Goal: Transaction & Acquisition: Obtain resource

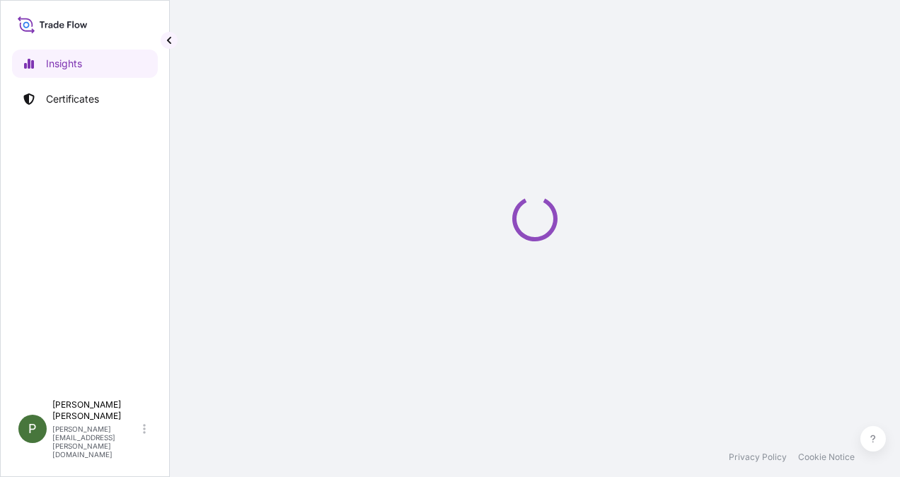
select select "2025"
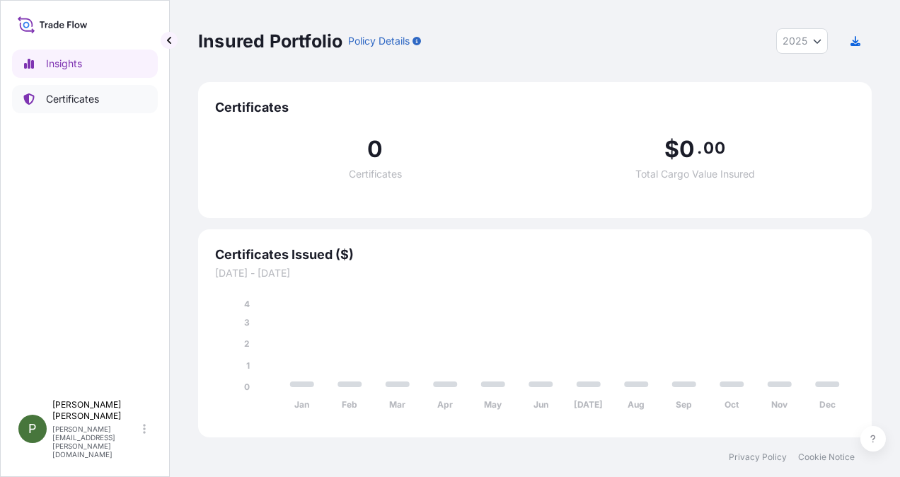
click at [77, 96] on p "Certificates" at bounding box center [72, 99] width 53 height 14
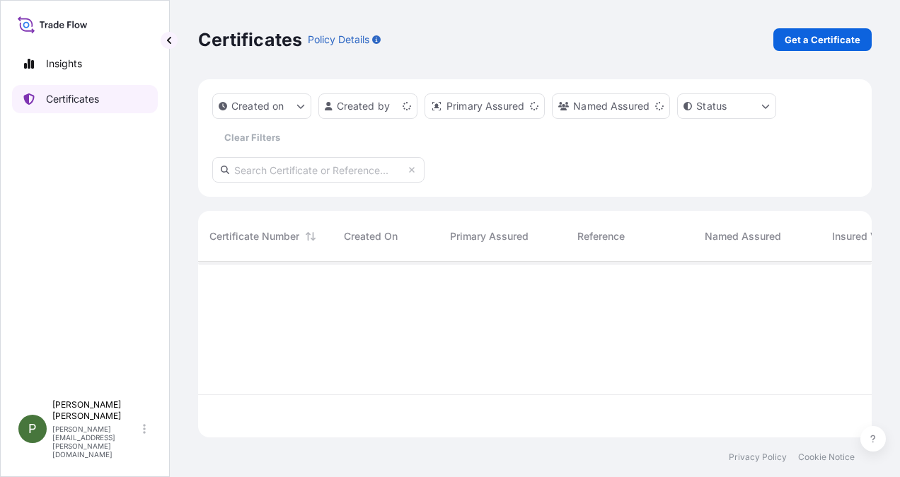
scroll to position [173, 663]
click at [811, 40] on p "Get a Certificate" at bounding box center [823, 40] width 76 height 14
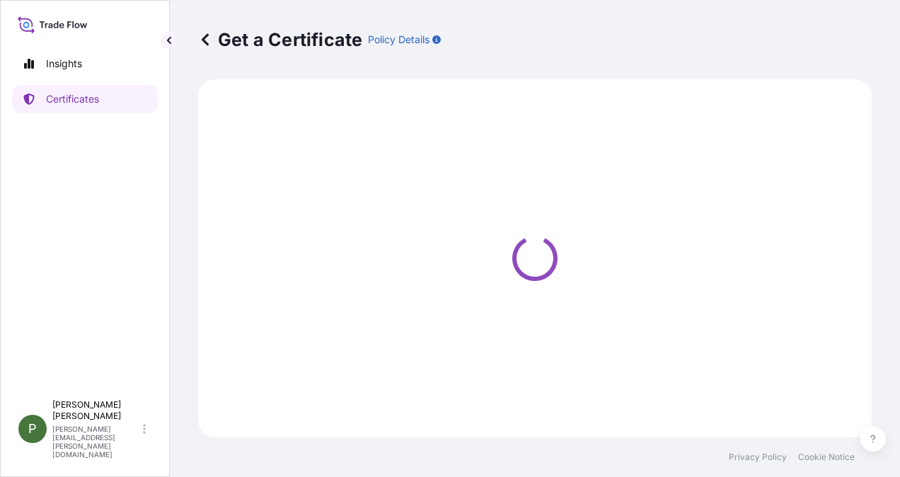
select select "Ocean Vessel"
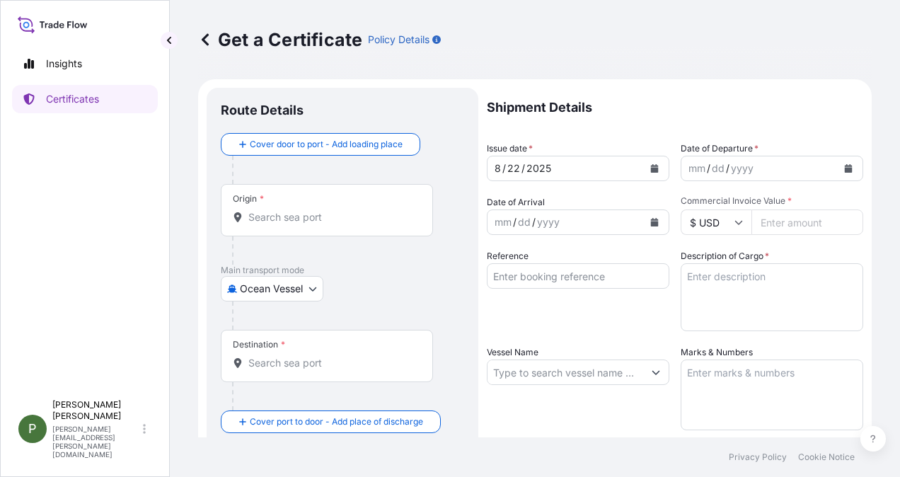
click at [689, 166] on div "mm" at bounding box center [697, 168] width 20 height 17
click at [514, 219] on div "/" at bounding box center [515, 222] width 4 height 17
click at [762, 219] on input "Commercial Invoice Value *" at bounding box center [808, 222] width 112 height 25
type input "2233722"
type input "2233722.41"
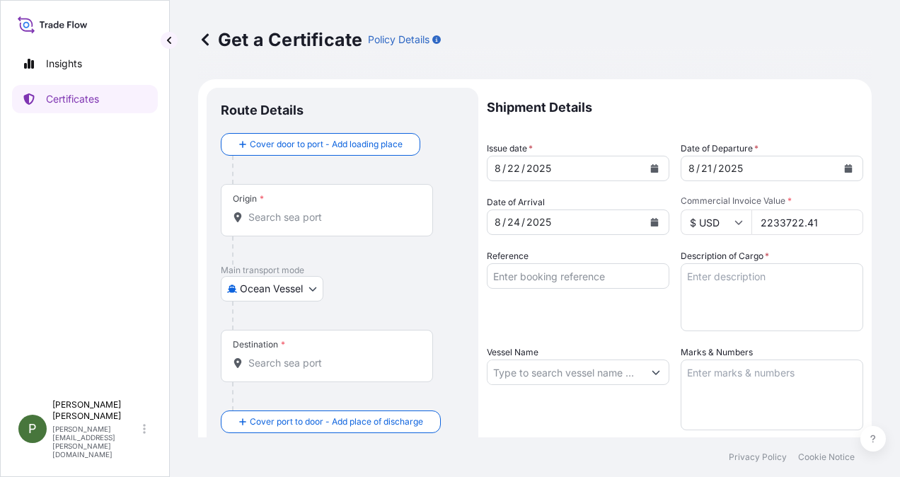
click at [526, 268] on input "Reference" at bounding box center [578, 275] width 183 height 25
type input "I - 798"
click at [709, 280] on textarea "Description of Cargo *" at bounding box center [772, 297] width 183 height 68
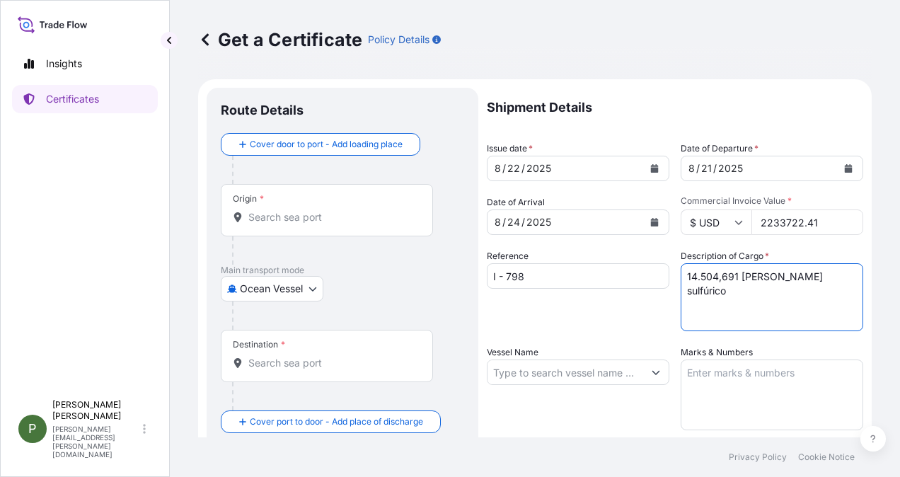
click at [702, 292] on textarea "14.504,691 [PERSON_NAME] sulfúrico" at bounding box center [772, 297] width 183 height 68
click at [837, 282] on textarea "14.504,691 [PERSON_NAME] sulfúrico" at bounding box center [772, 297] width 183 height 68
type textarea "14.504,691 [PERSON_NAME] sulfúrico"
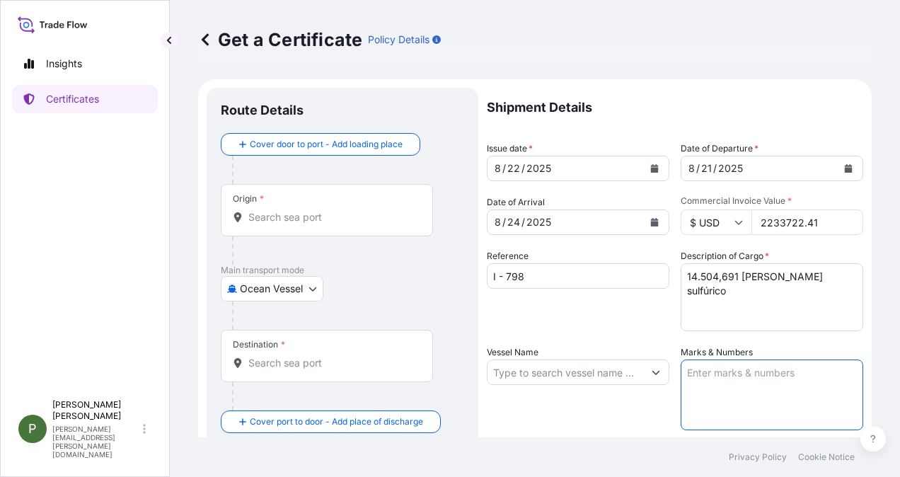
click at [719, 367] on textarea "Marks & Numbers" at bounding box center [772, 395] width 183 height 71
type textarea "Monto asegurado USD. 2.233.722,41.- Prima USD. 1.317,90.-"
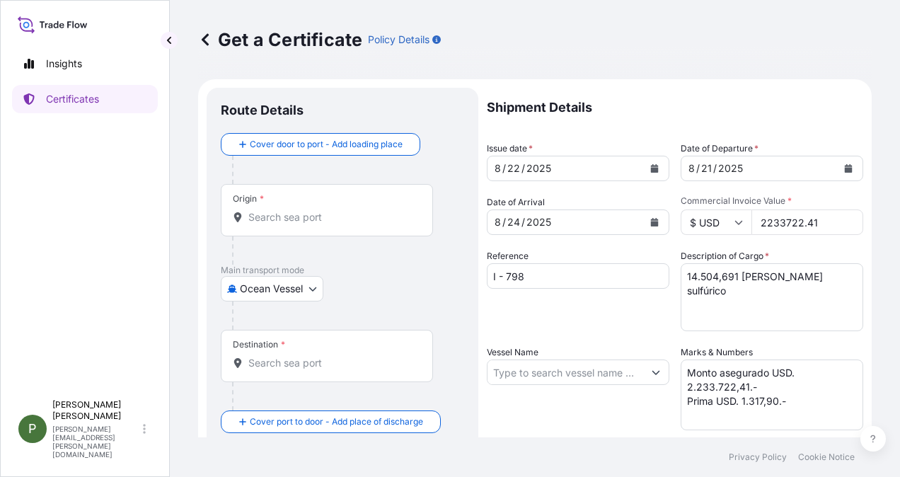
click at [294, 202] on div "Origin *" at bounding box center [327, 210] width 212 height 52
click at [294, 210] on input "Origin *" at bounding box center [331, 217] width 167 height 14
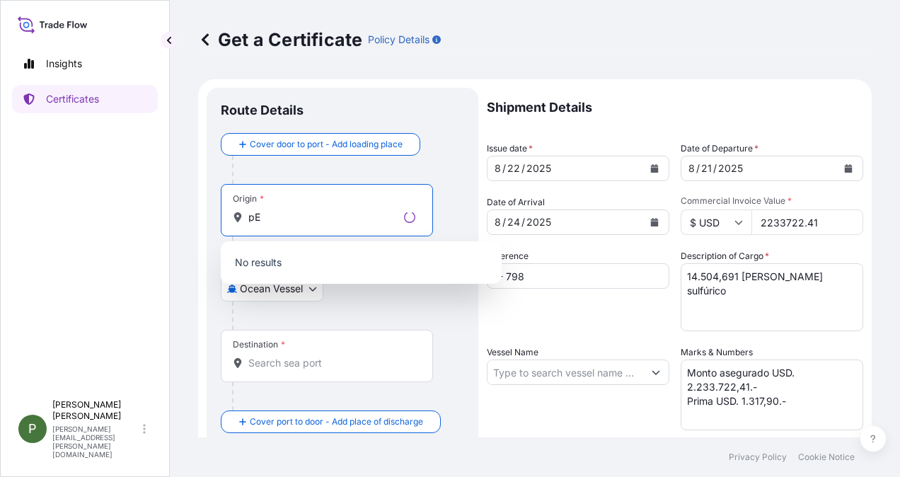
type input "p"
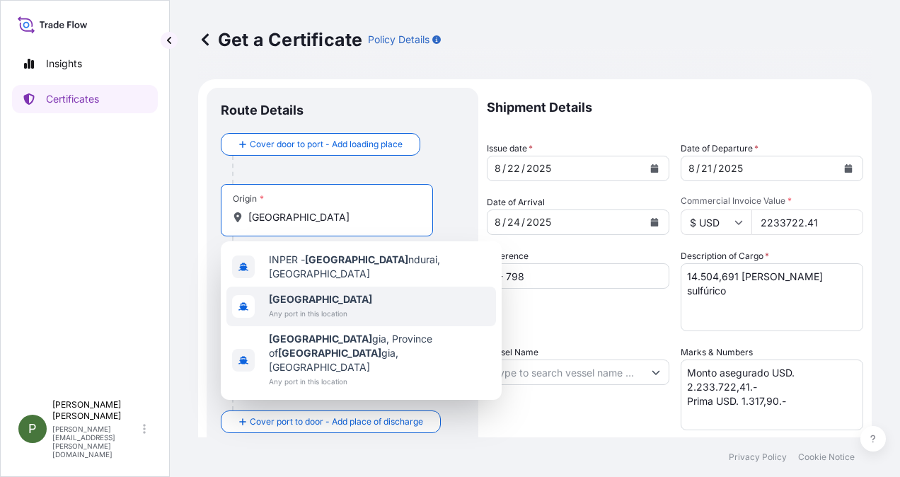
click at [279, 293] on b "[GEOGRAPHIC_DATA]" at bounding box center [320, 299] width 103 height 12
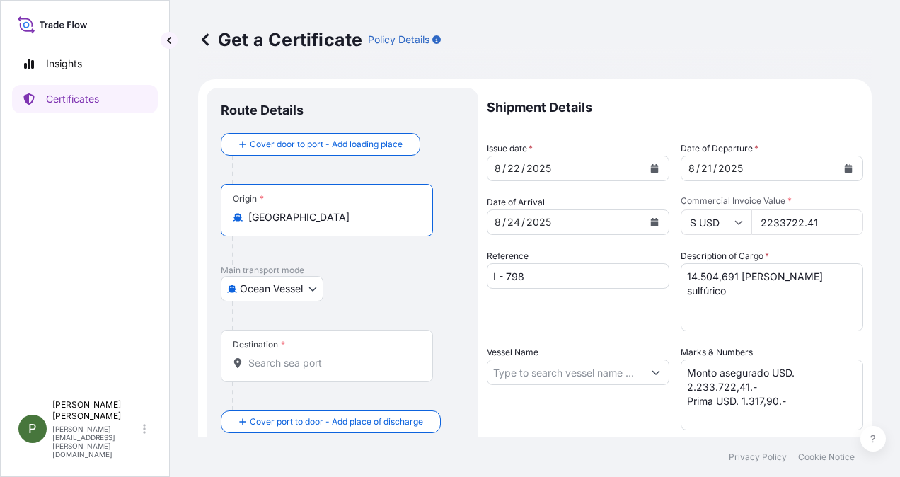
type input "[GEOGRAPHIC_DATA]"
click at [262, 355] on div "Cover door to port - Add loading place Place of loading Road / [GEOGRAPHIC_DATA…" at bounding box center [343, 283] width 244 height 300
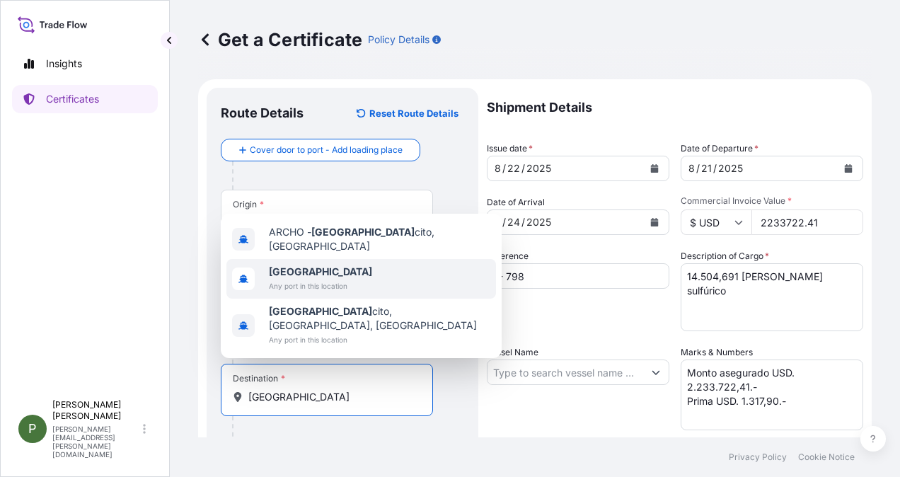
click at [291, 278] on b "[GEOGRAPHIC_DATA]" at bounding box center [320, 271] width 103 height 12
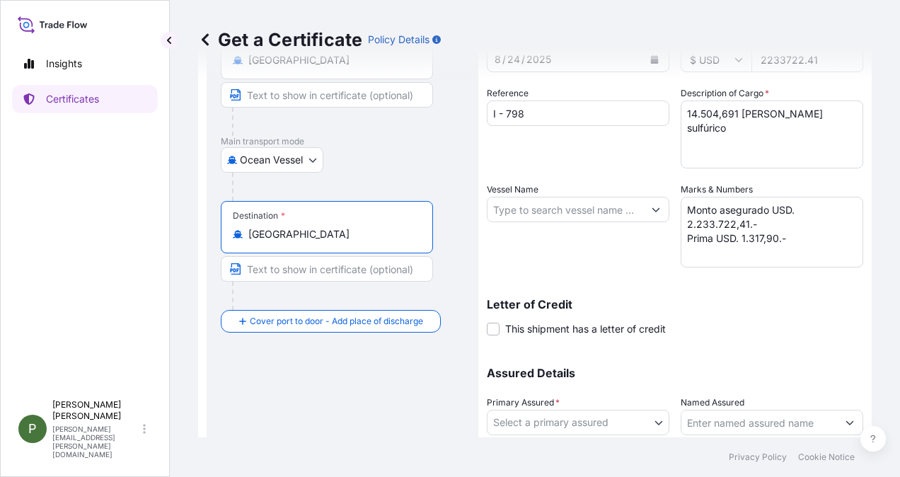
scroll to position [142, 0]
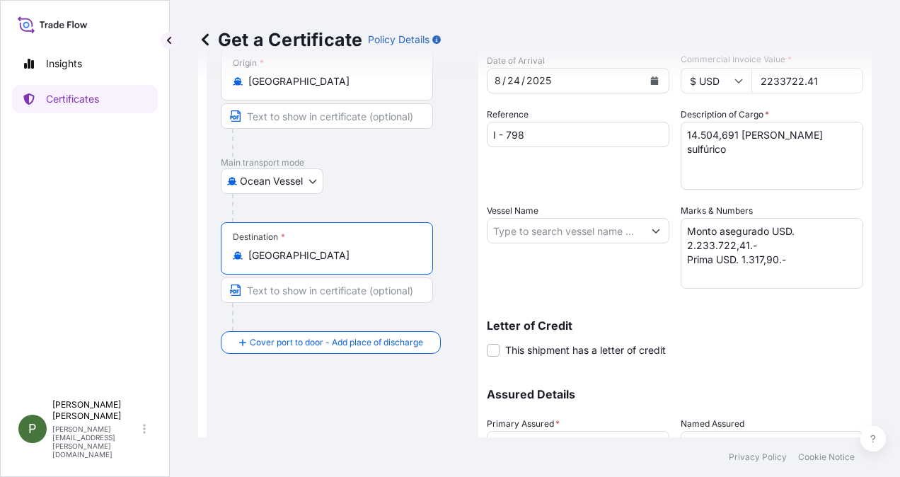
type input "[GEOGRAPHIC_DATA]"
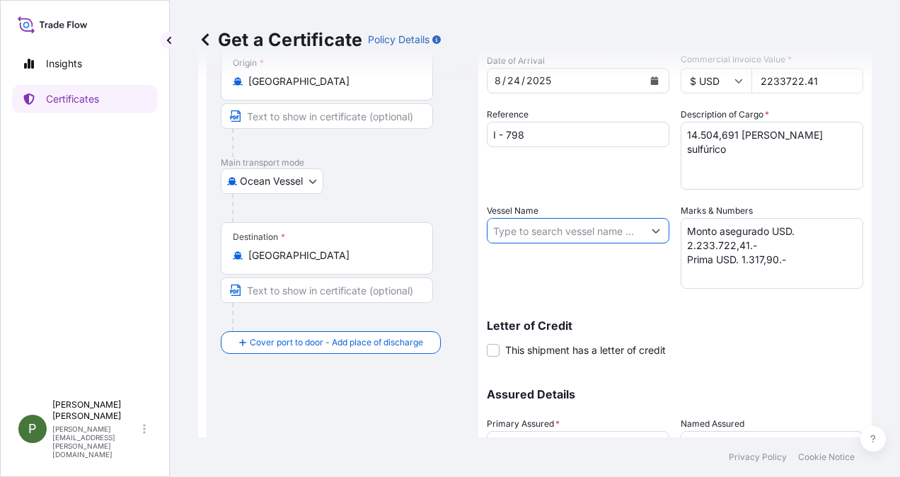
click at [602, 231] on input "Vessel Name" at bounding box center [566, 230] width 156 height 25
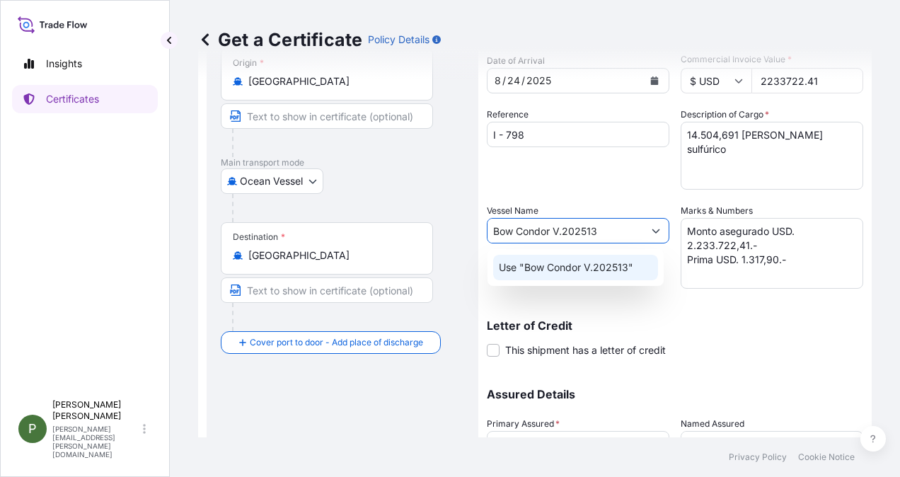
click at [616, 268] on p "Use "Bow Condor V.202513"" at bounding box center [566, 268] width 135 height 14
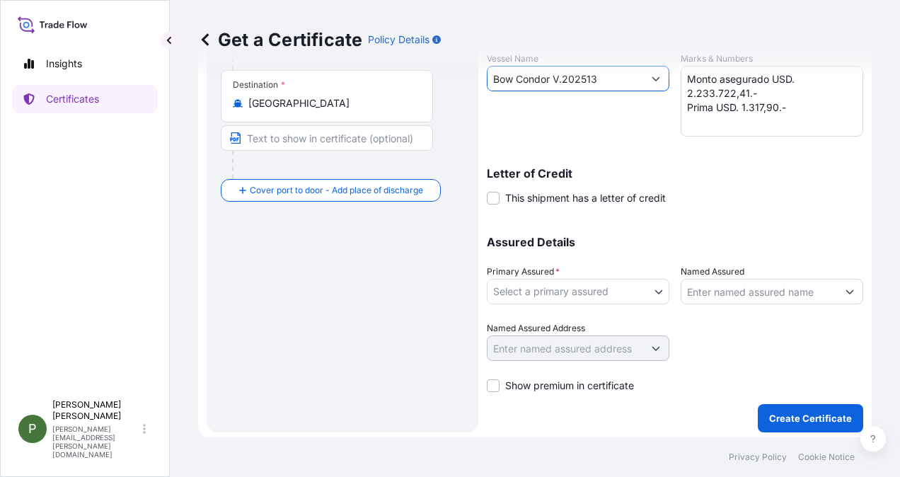
scroll to position [297, 0]
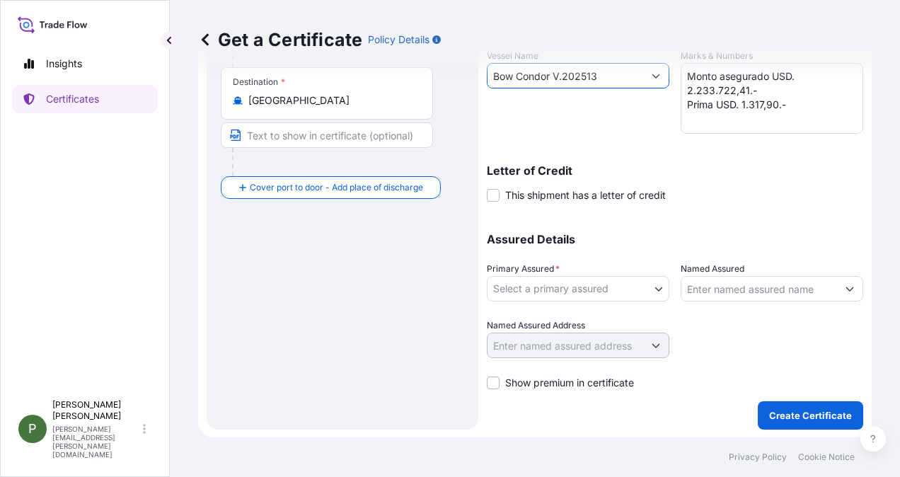
type input "Bow Condor V.202513"
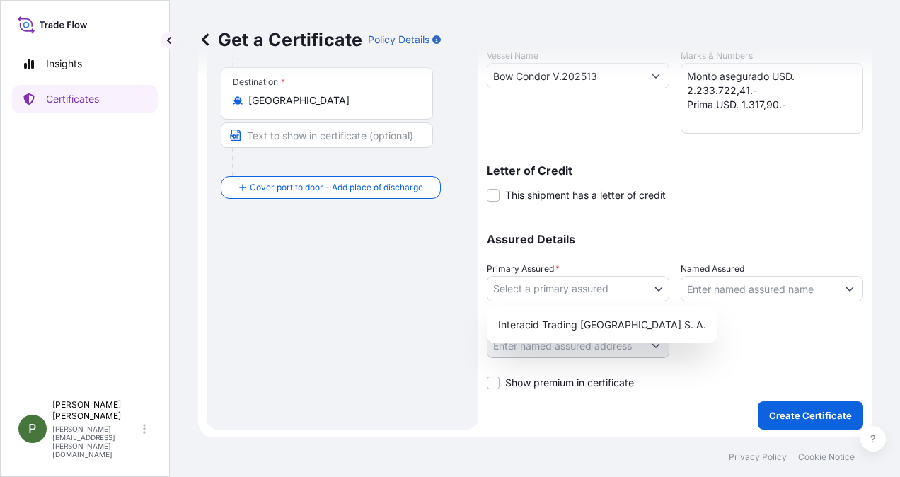
click at [652, 285] on body "Insights Certificates P [PERSON_NAME] [PERSON_NAME][EMAIL_ADDRESS][PERSON_NAME]…" at bounding box center [450, 238] width 900 height 477
click at [585, 326] on div "Interacid Trading [GEOGRAPHIC_DATA] S. A." at bounding box center [602, 324] width 219 height 25
select select "31886"
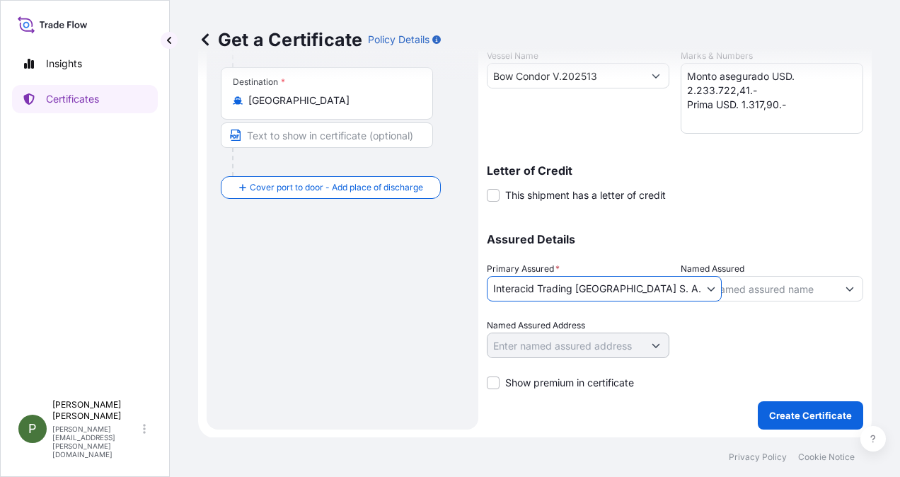
click at [847, 286] on button "Show suggestions" at bounding box center [849, 288] width 25 height 25
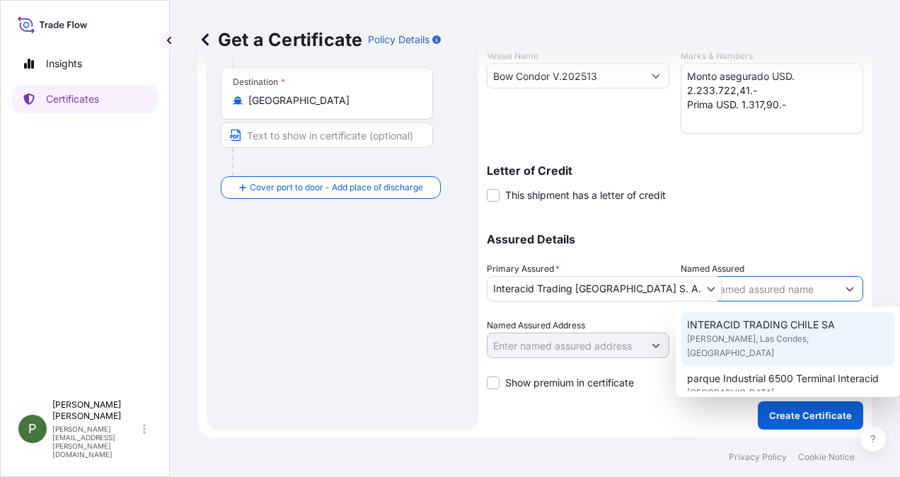
click at [789, 329] on span "INTERACID TRADING CHILE SA" at bounding box center [761, 325] width 148 height 14
type input "INTERACID TRADING CHILE SA"
type input "[PERSON_NAME], [GEOGRAPHIC_DATA], [GEOGRAPHIC_DATA], [GEOGRAPHIC_DATA]"
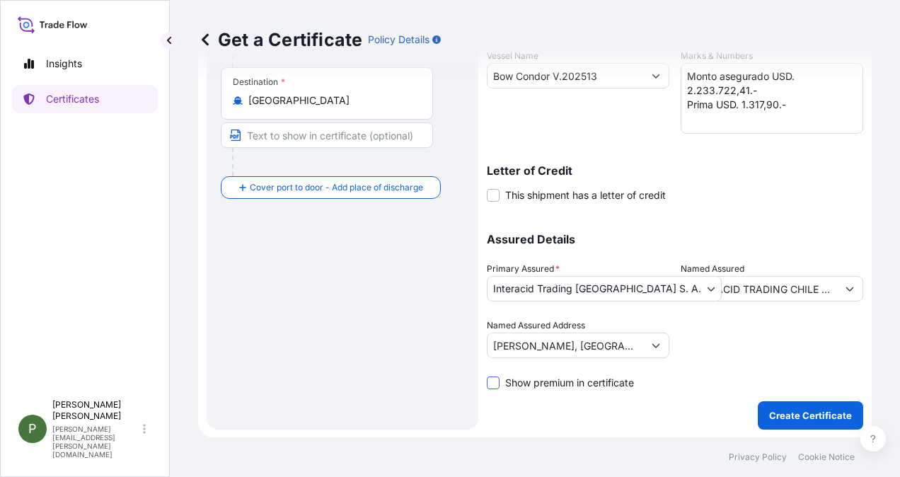
click at [493, 384] on span at bounding box center [493, 383] width 13 height 13
click at [487, 375] on input "Show premium in certificate" at bounding box center [487, 375] width 0 height 0
click at [813, 413] on p "Create Certificate" at bounding box center [811, 415] width 83 height 14
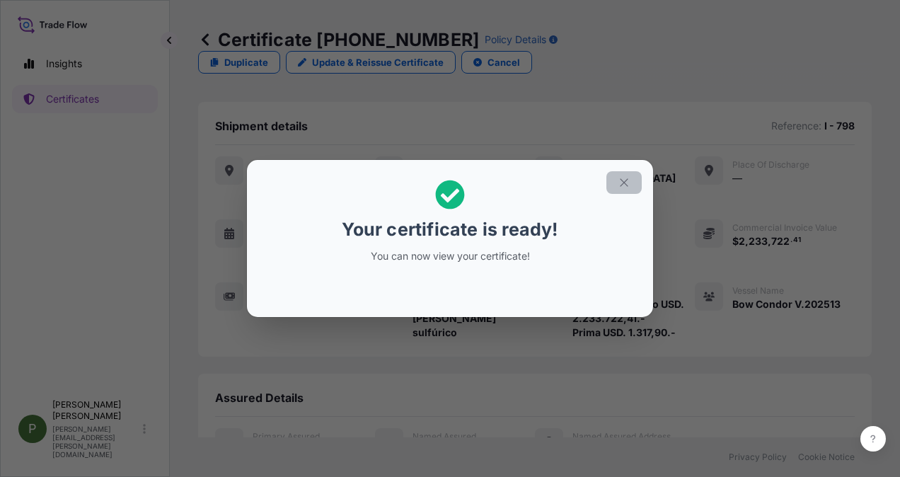
click at [624, 183] on icon "button" at bounding box center [624, 182] width 8 height 8
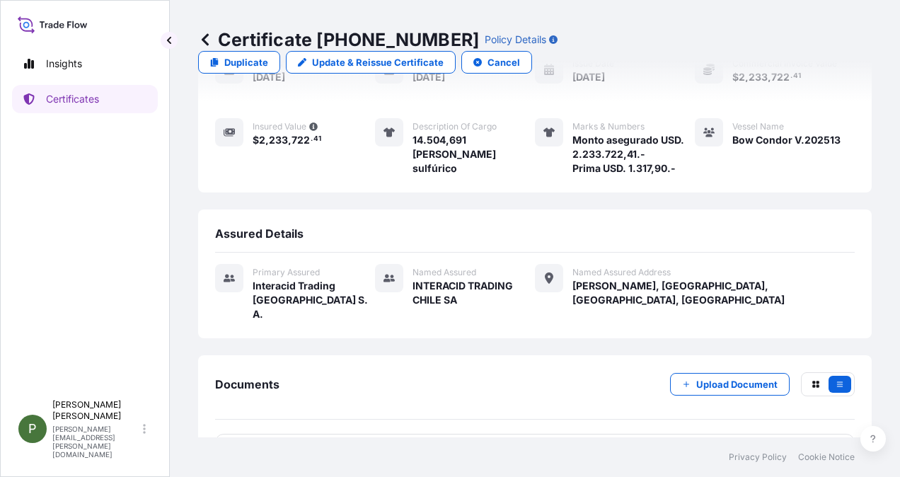
scroll to position [176, 0]
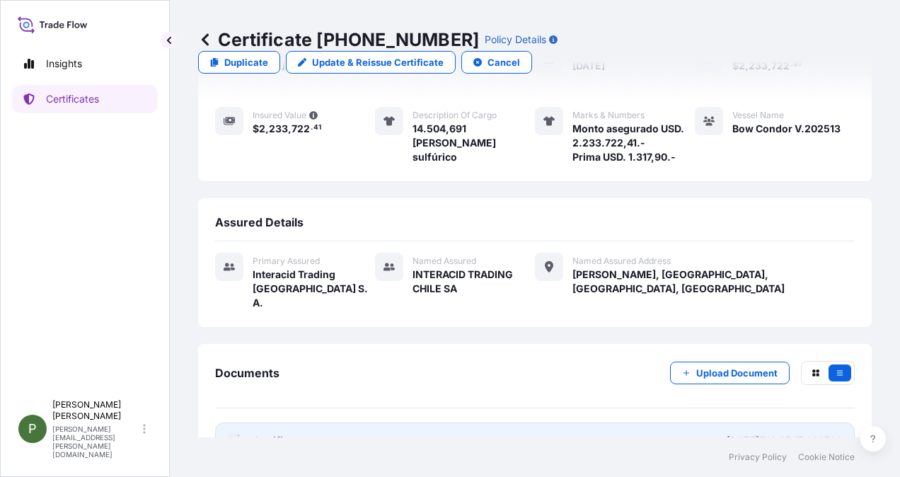
click at [270, 434] on span "Certificate" at bounding box center [278, 441] width 51 height 14
